Goal: Navigation & Orientation: Find specific page/section

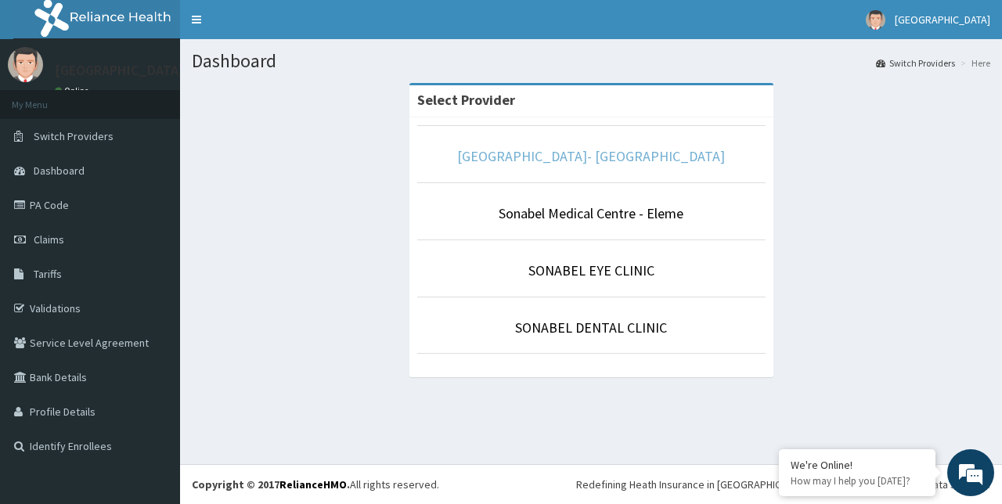
click at [554, 161] on link "[GEOGRAPHIC_DATA]- [GEOGRAPHIC_DATA]" at bounding box center [591, 156] width 268 height 18
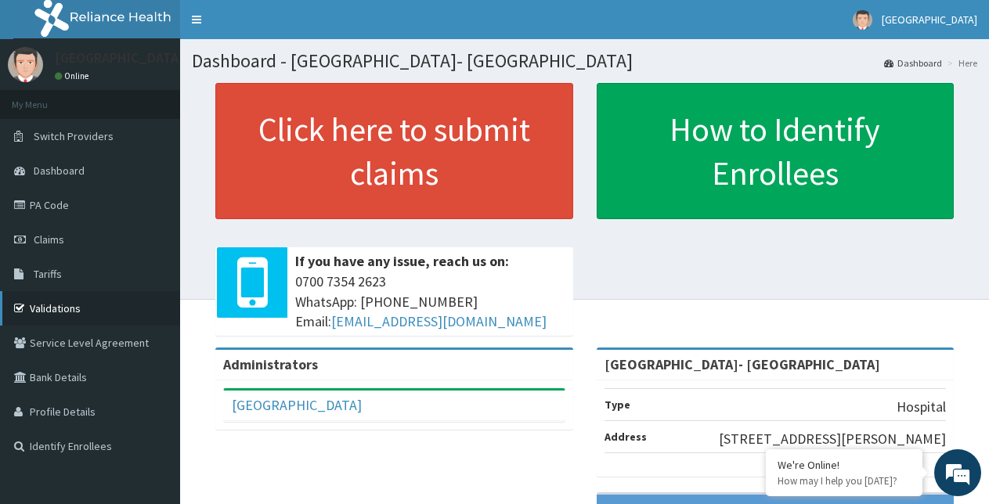
click at [49, 314] on link "Validations" at bounding box center [90, 308] width 180 height 34
